Goal: Browse casually: Explore the website without a specific task or goal

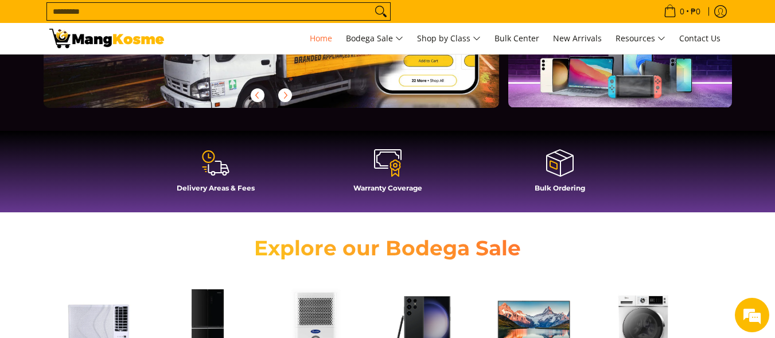
scroll to position [115, 0]
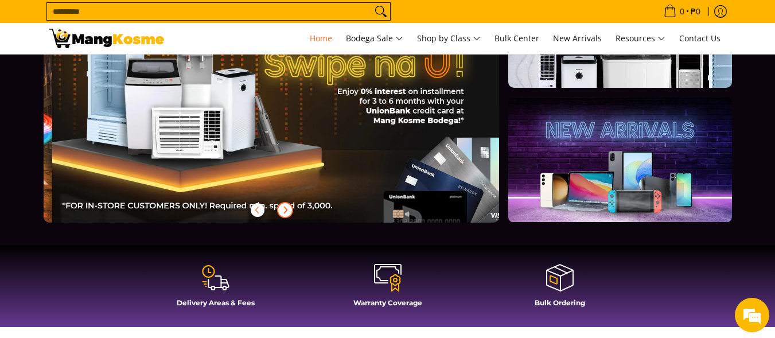
click at [287, 209] on icon "Next" at bounding box center [284, 209] width 9 height 9
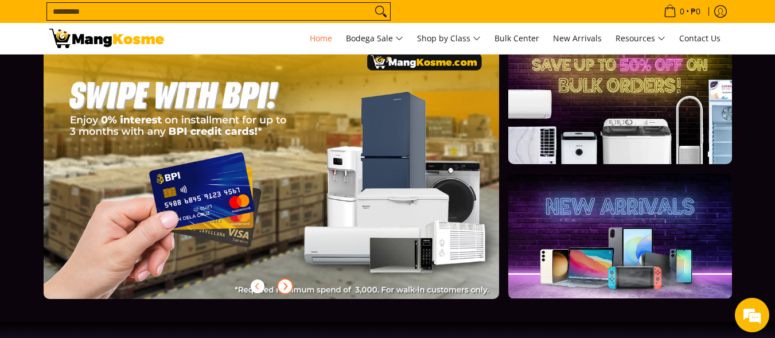
scroll to position [57, 0]
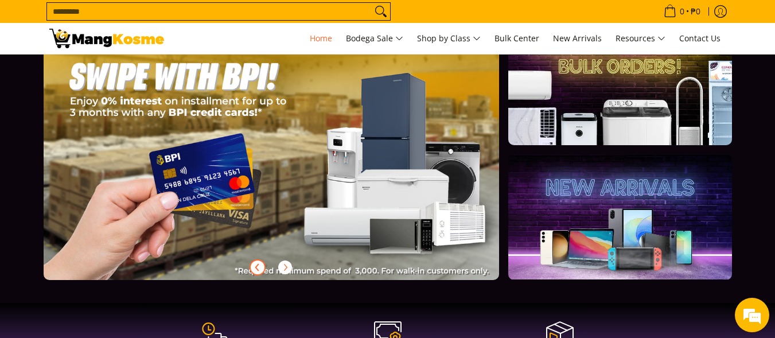
click at [256, 267] on icon "Previous" at bounding box center [257, 267] width 9 height 9
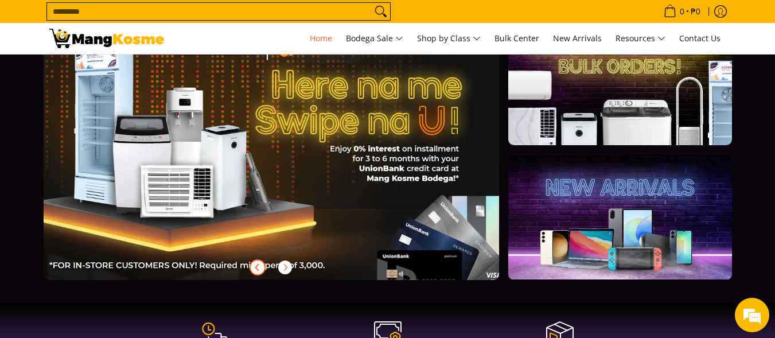
scroll to position [0, 456]
click at [284, 267] on icon "Next" at bounding box center [284, 267] width 9 height 9
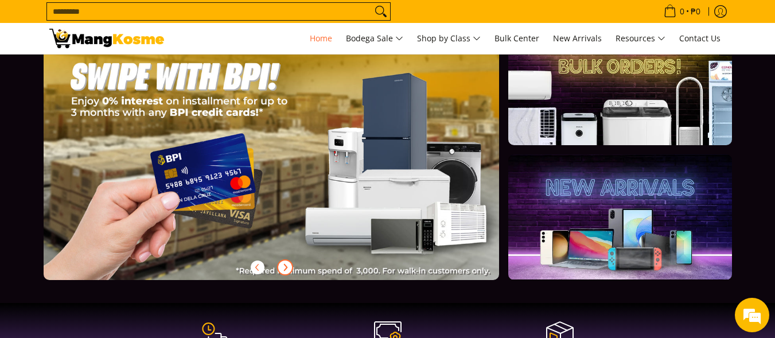
scroll to position [0, 0]
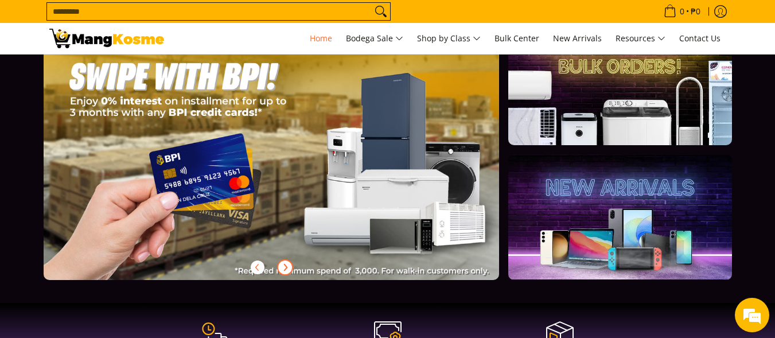
click at [284, 267] on icon "Next" at bounding box center [284, 267] width 9 height 9
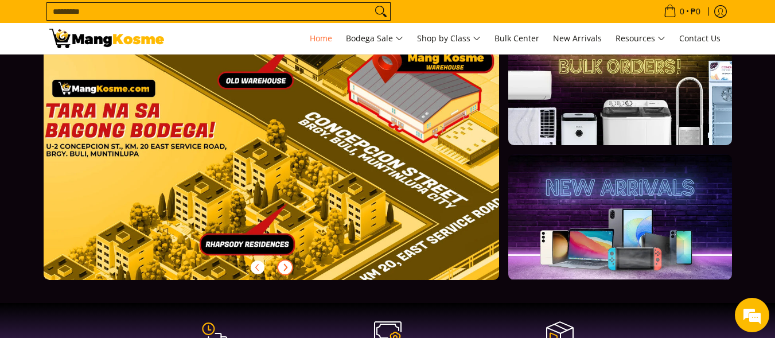
click at [285, 267] on icon "Next" at bounding box center [284, 267] width 9 height 9
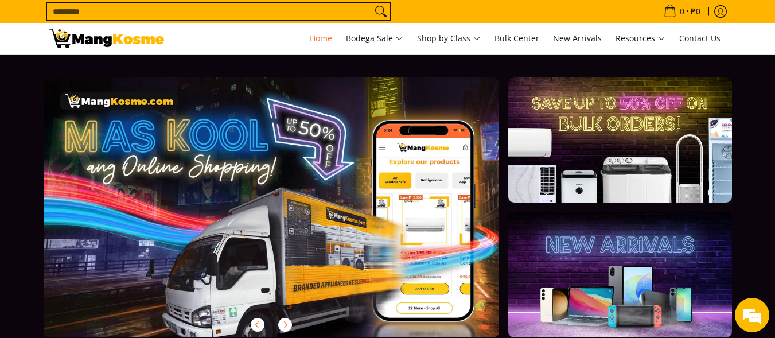
click at [283, 8] on input "Search..." at bounding box center [209, 11] width 325 height 17
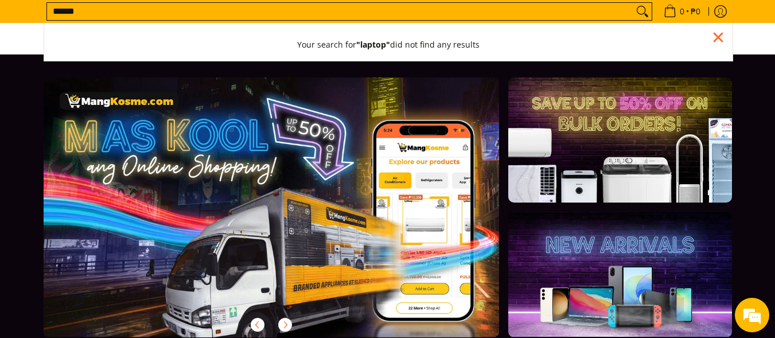
type input "******"
click at [633, 3] on button "Search" at bounding box center [642, 11] width 18 height 17
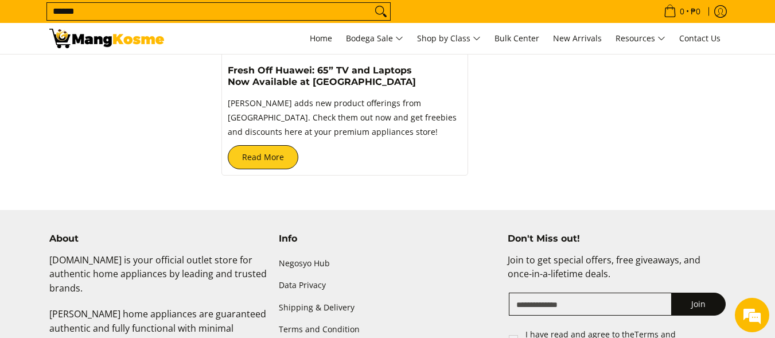
scroll to position [401, 0]
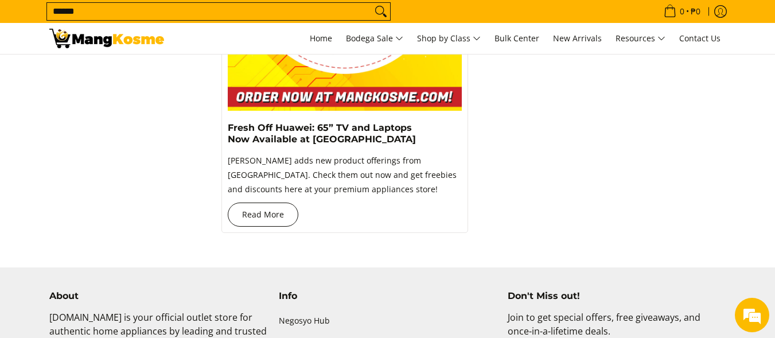
click at [265, 222] on link "Read More" at bounding box center [263, 214] width 71 height 24
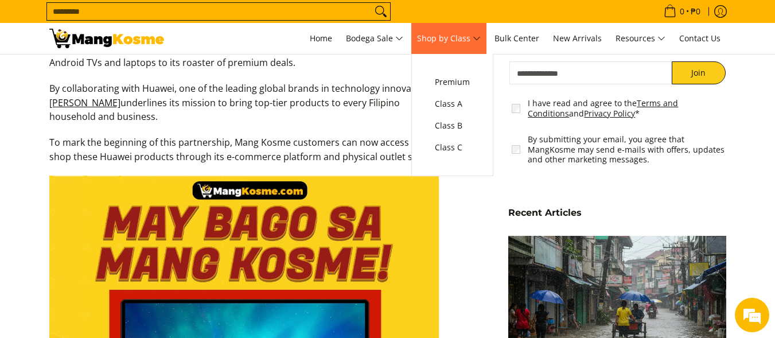
scroll to position [803, 0]
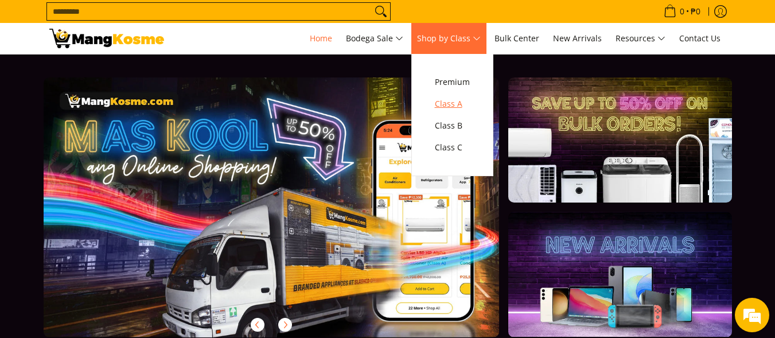
click at [462, 104] on span "Class A" at bounding box center [452, 104] width 35 height 14
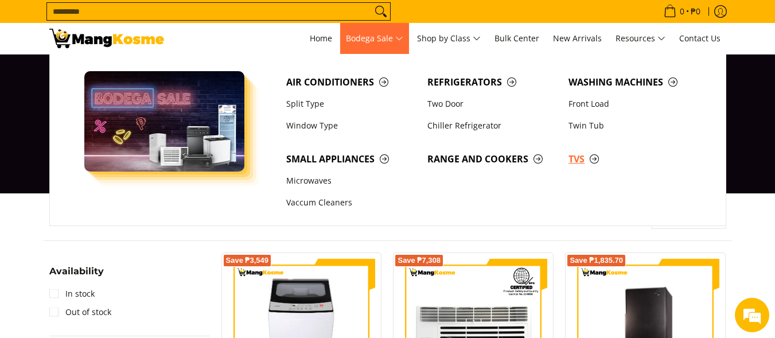
click at [595, 158] on span "TVs" at bounding box center [633, 159] width 130 height 14
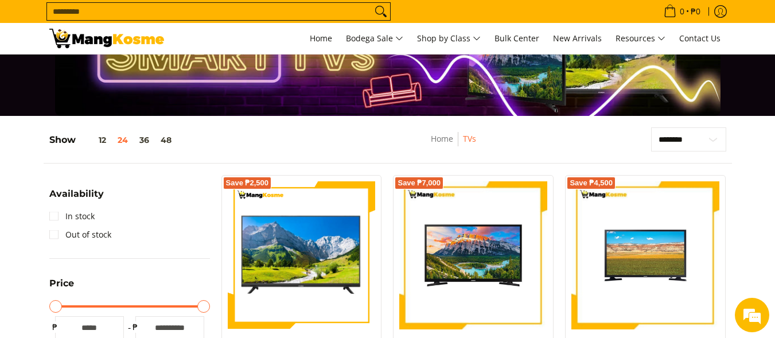
scroll to position [57, 0]
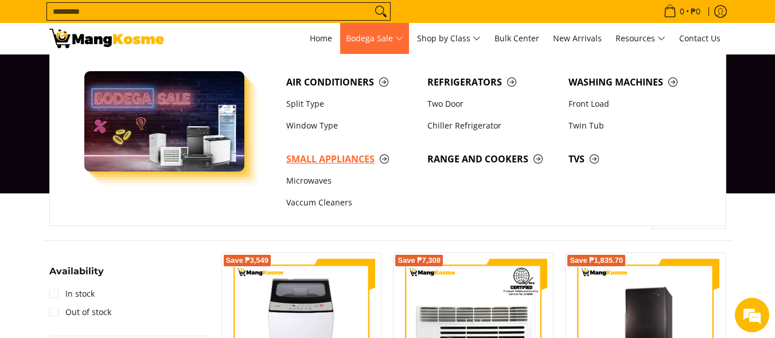
click at [383, 160] on span "Small Appliances" at bounding box center [351, 159] width 130 height 14
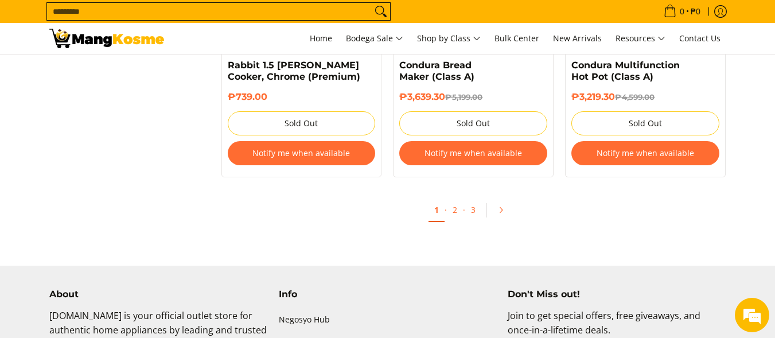
scroll to position [2465, 0]
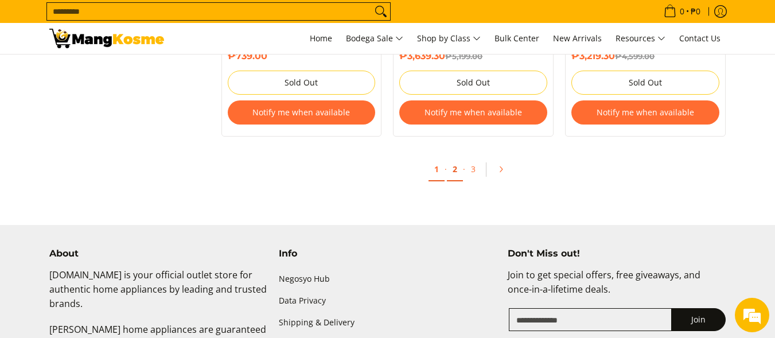
click at [458, 158] on link "2" at bounding box center [455, 170] width 16 height 24
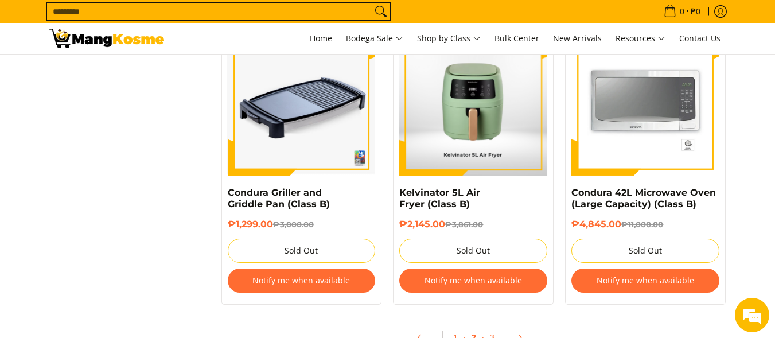
scroll to position [2408, 0]
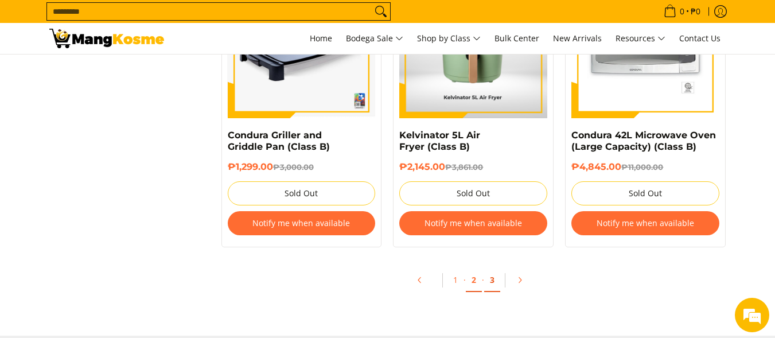
click at [491, 280] on link "3" at bounding box center [492, 280] width 16 height 24
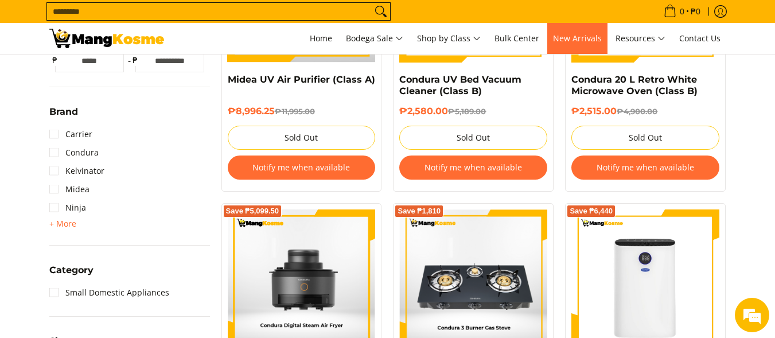
click at [589, 42] on span "New Arrivals" at bounding box center [577, 38] width 49 height 11
